Goal: Task Accomplishment & Management: Manage account settings

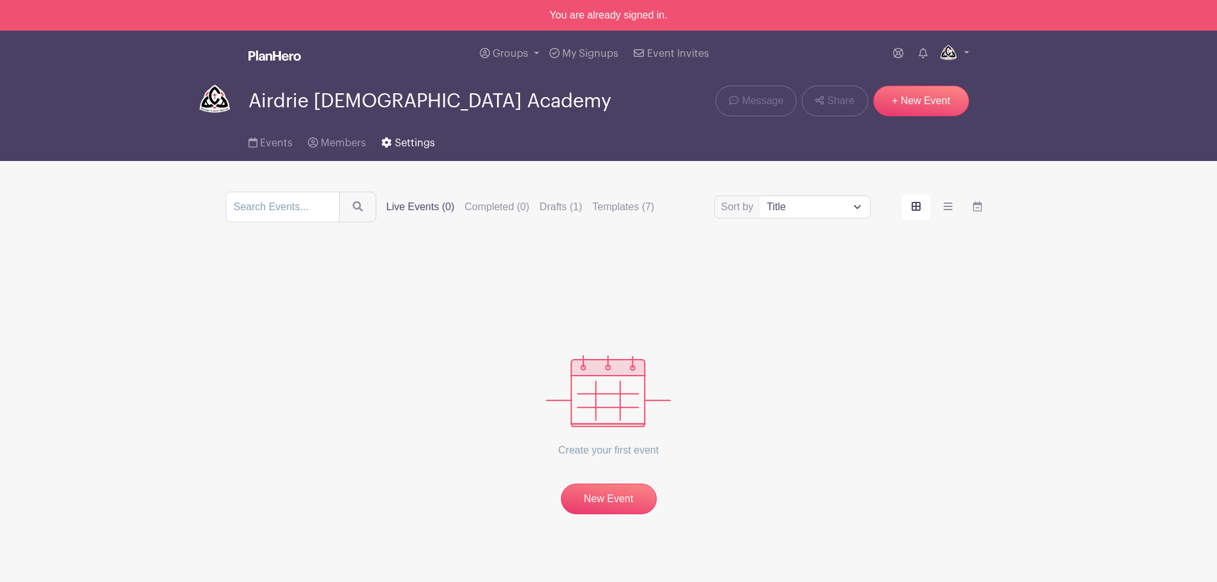
click at [429, 151] on link "Settings" at bounding box center [407, 140] width 53 height 41
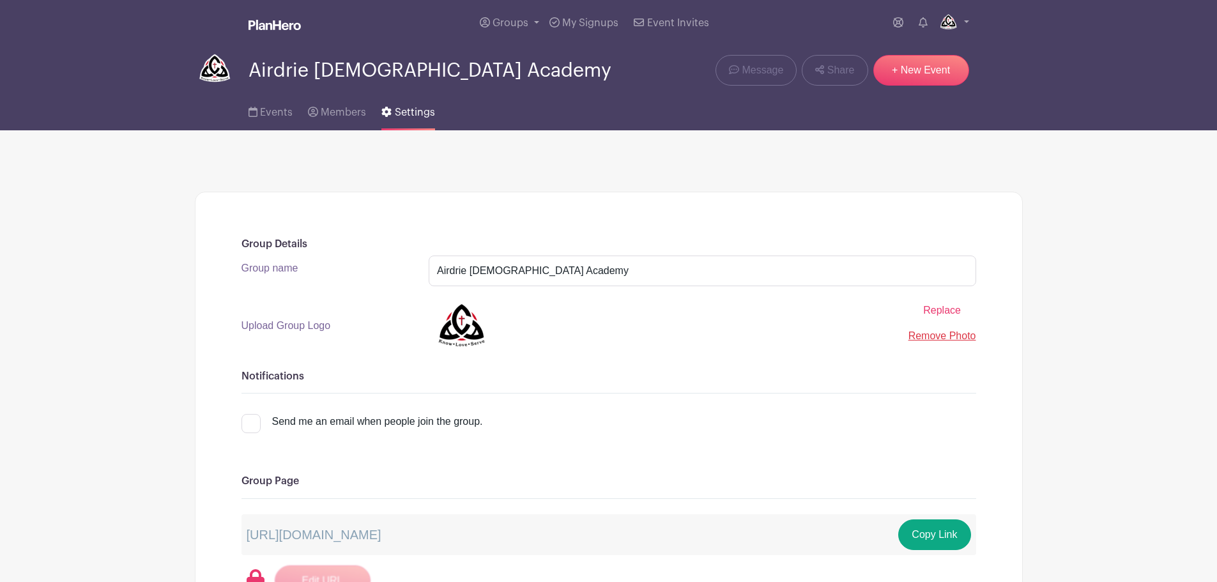
click at [265, 24] on img at bounding box center [274, 25] width 52 height 10
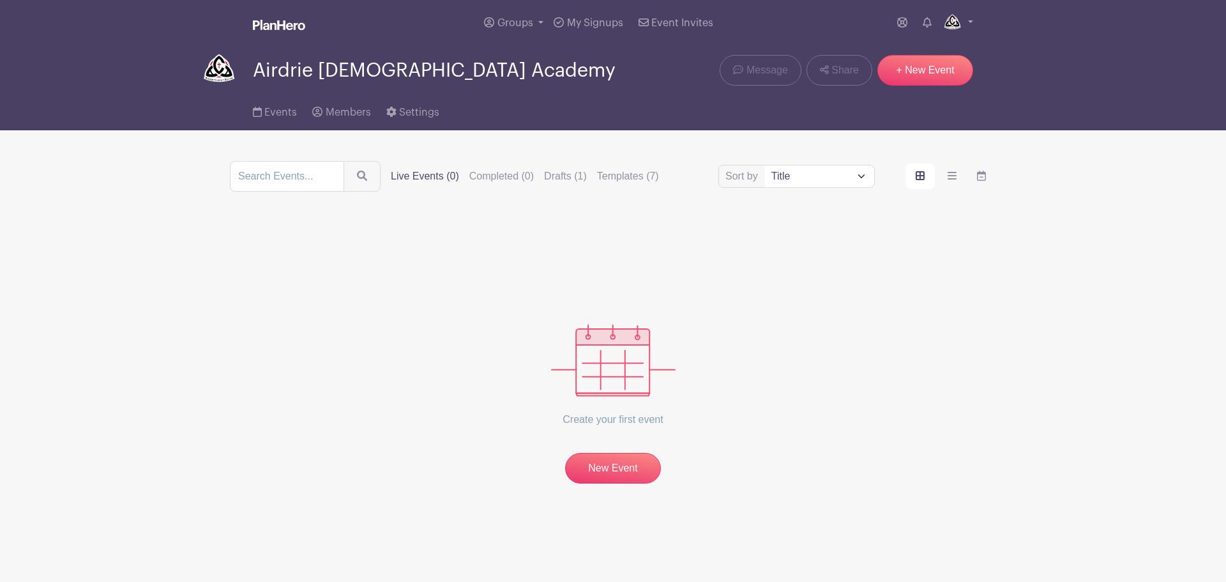
click at [265, 24] on img at bounding box center [279, 25] width 52 height 10
click at [963, 26] on link at bounding box center [957, 23] width 31 height 20
click at [897, 47] on link "My account" at bounding box center [922, 53] width 101 height 20
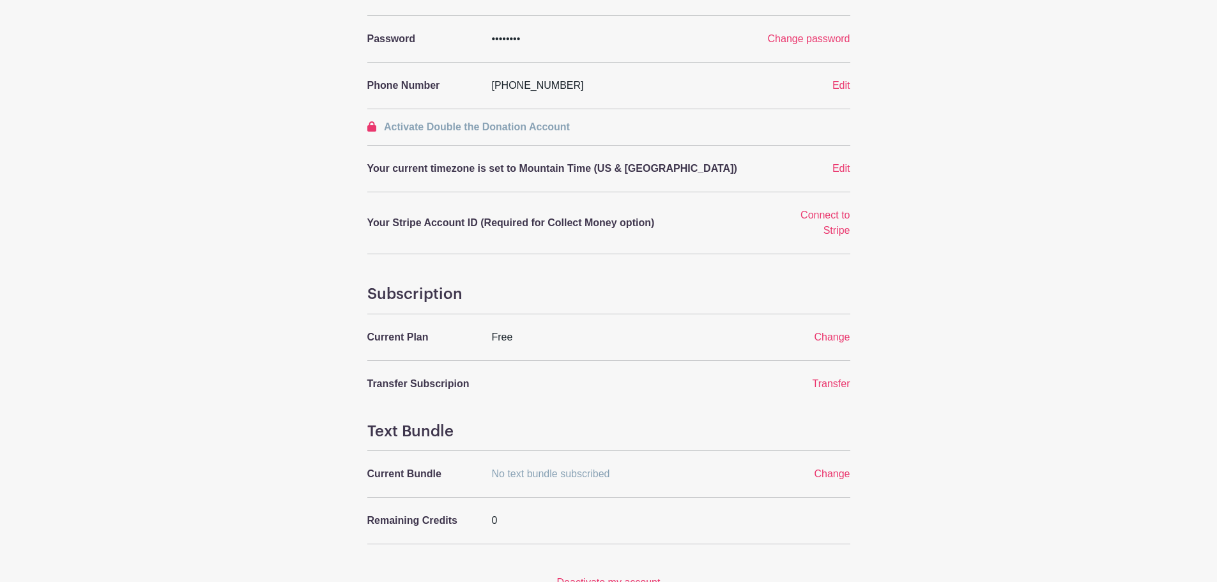
scroll to position [319, 0]
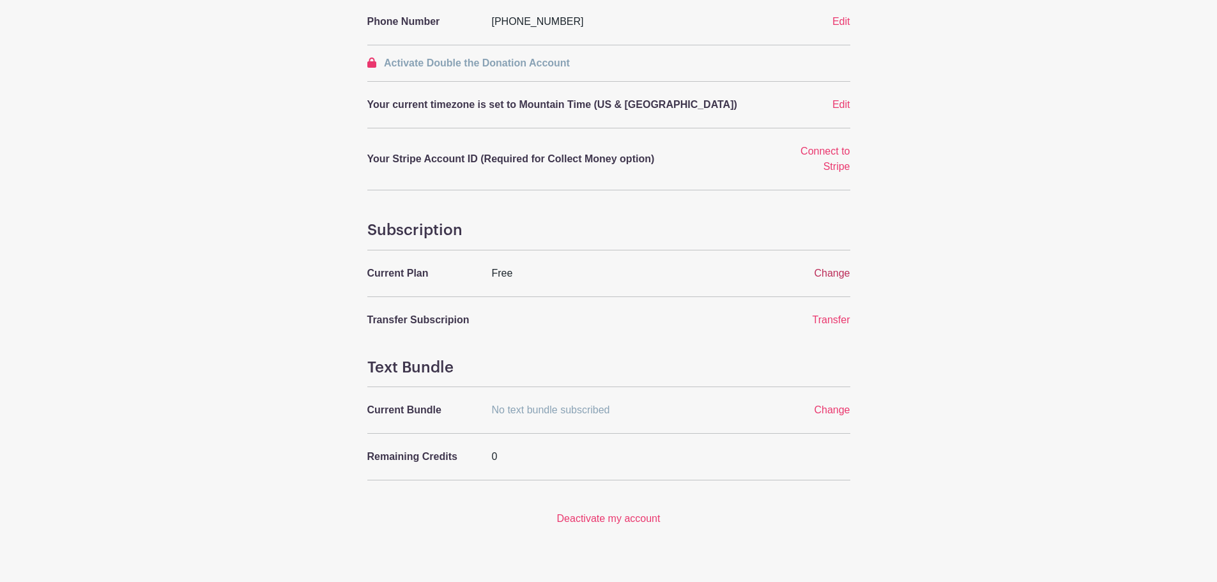
click at [844, 277] on span "Change" at bounding box center [832, 273] width 36 height 11
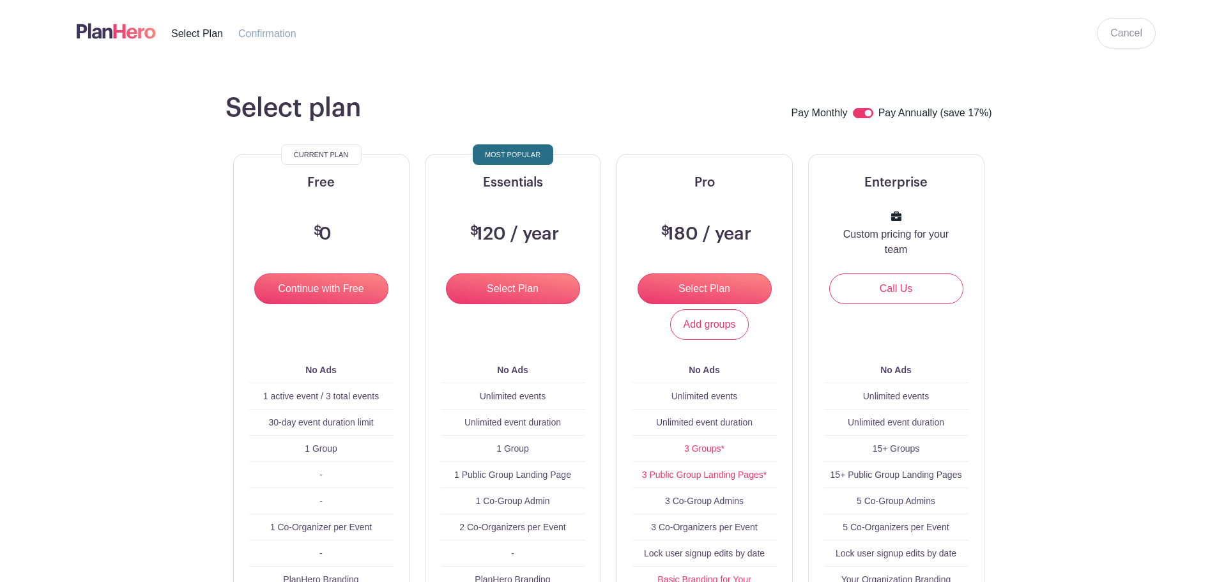
click at [853, 114] on input "checkbox" at bounding box center [863, 113] width 20 height 10
checkbox input "false"
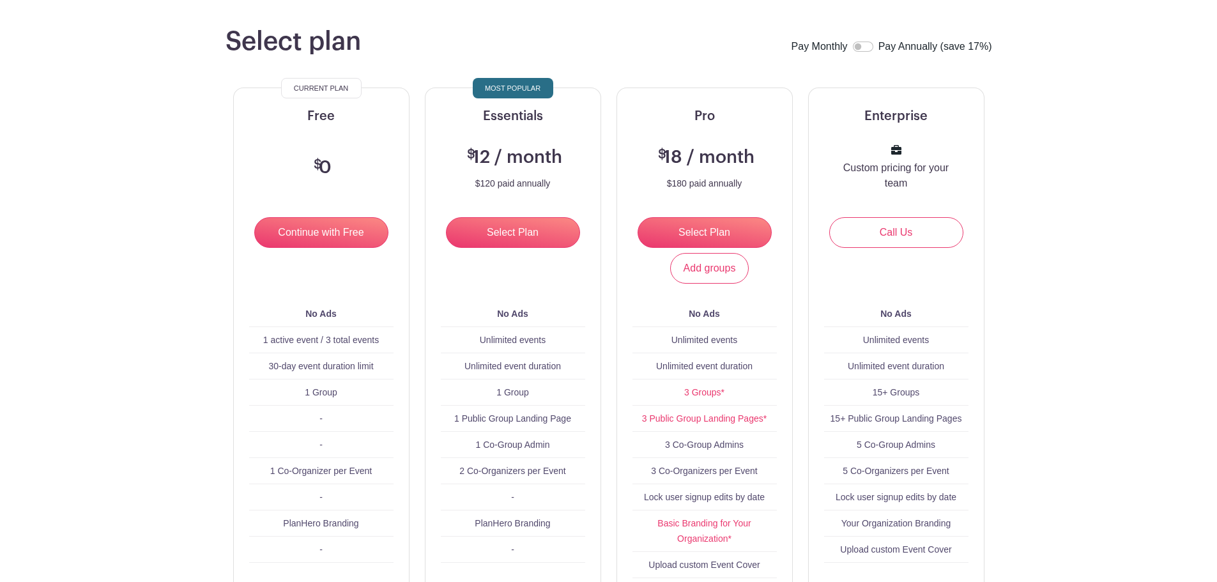
scroll to position [128, 0]
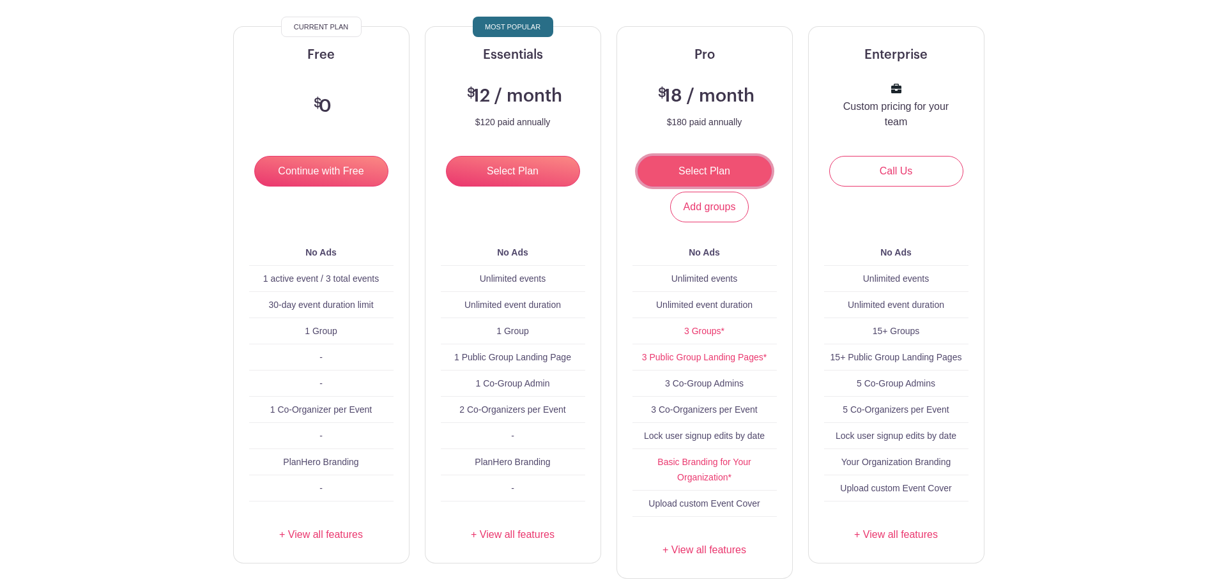
click at [695, 169] on input "Select Plan" at bounding box center [704, 171] width 134 height 31
